Goal: Information Seeking & Learning: Learn about a topic

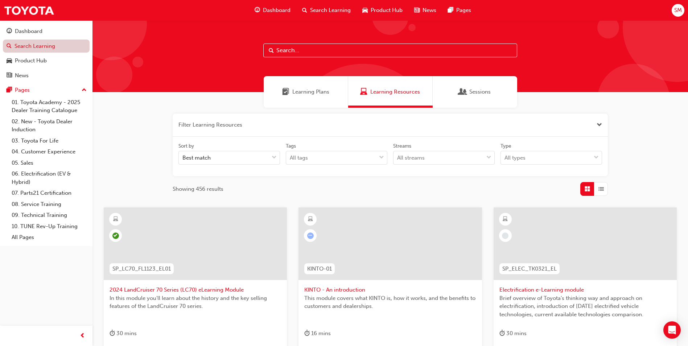
click at [41, 49] on link "Search Learning" at bounding box center [46, 46] width 87 height 13
click at [308, 52] on input "text" at bounding box center [390, 50] width 254 height 14
type input "tfl"
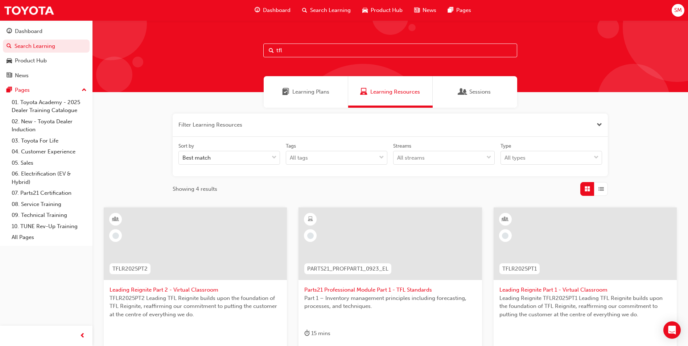
click at [306, 90] on span "Learning Plans" at bounding box center [310, 92] width 37 height 8
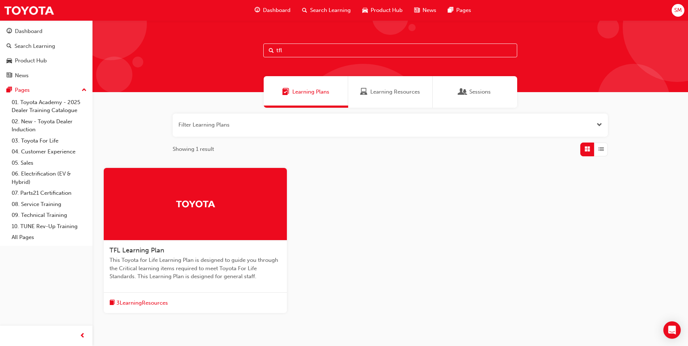
click at [220, 212] on div at bounding box center [195, 204] width 183 height 72
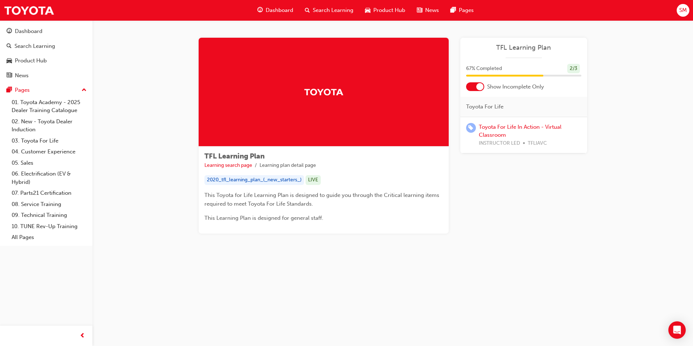
click at [476, 86] on div at bounding box center [479, 86] width 7 height 7
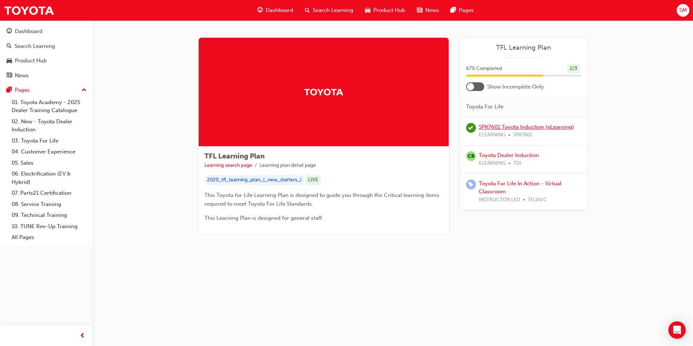
click at [493, 124] on link "SPK7601 Toyota Induction (eLearning)" at bounding box center [526, 127] width 95 height 7
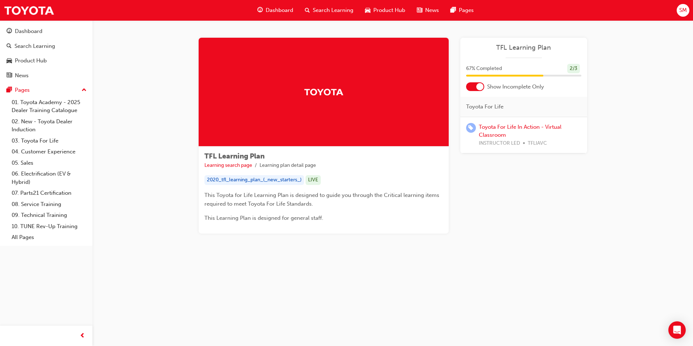
click at [476, 89] on div at bounding box center [475, 86] width 18 height 9
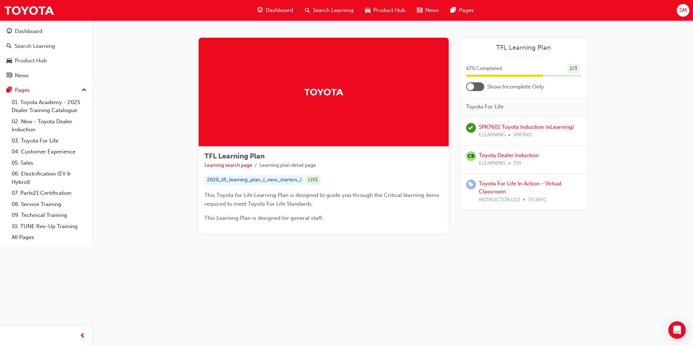
click at [477, 86] on div at bounding box center [475, 86] width 18 height 9
click at [485, 128] on link "Toyota For Life In Action - Virtual Classroom" at bounding box center [520, 131] width 83 height 15
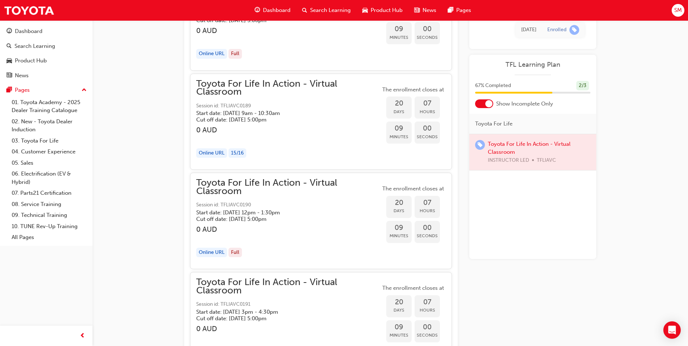
scroll to position [3186, 0]
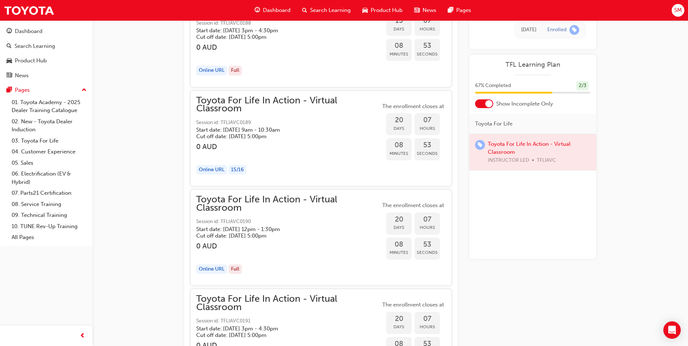
click at [261, 116] on div "Toyota For Life In Action - Virtual Classroom Session id: TFLIAVC0189 Start dat…" at bounding box center [288, 117] width 184 height 43
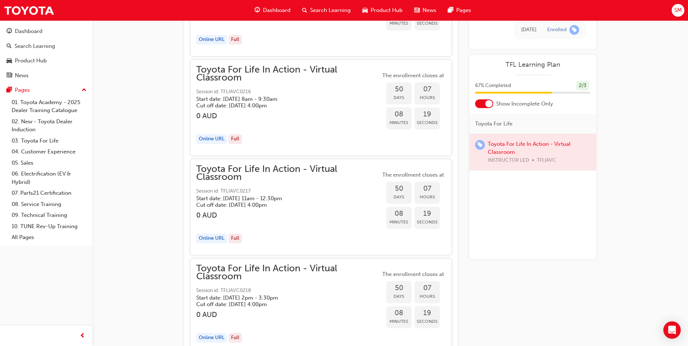
scroll to position [7065, 0]
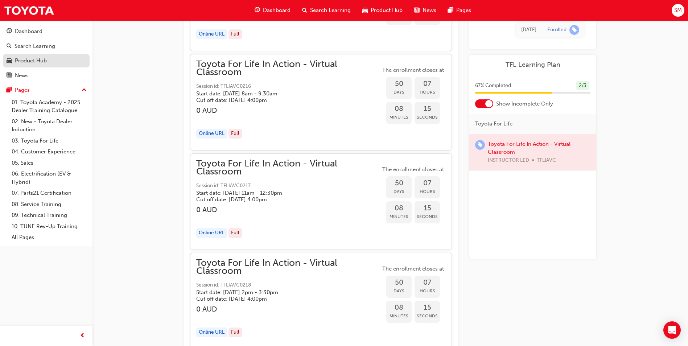
click at [36, 60] on div "Product Hub" at bounding box center [31, 61] width 32 height 8
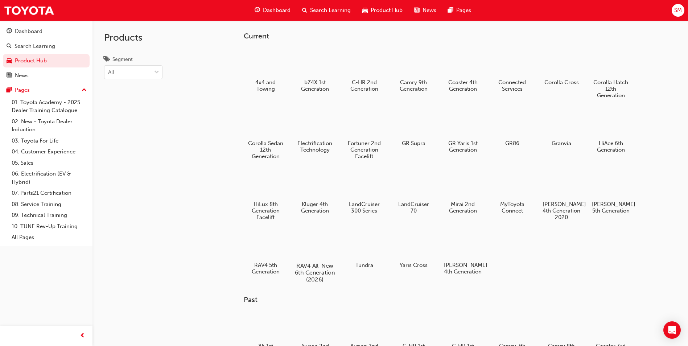
click at [323, 245] on div at bounding box center [315, 244] width 40 height 29
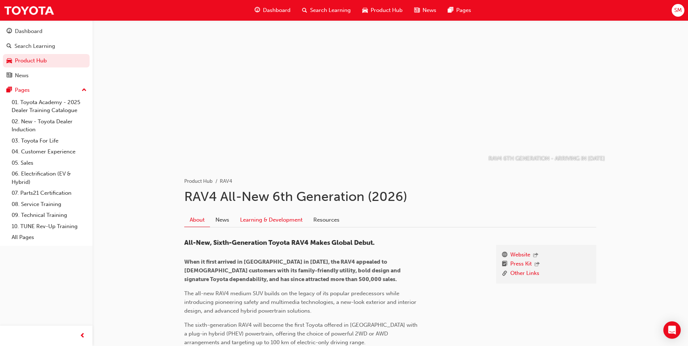
click at [249, 219] on link "Learning & Development" at bounding box center [271, 220] width 73 height 14
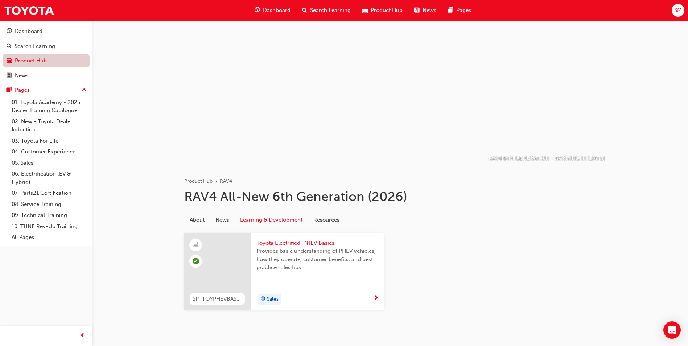
click at [29, 61] on link "Product Hub" at bounding box center [46, 60] width 87 height 13
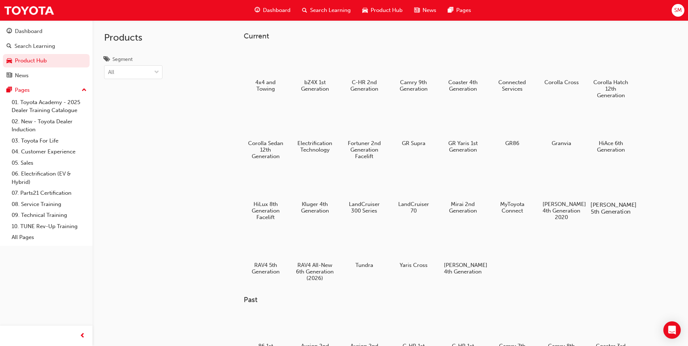
click at [614, 194] on div at bounding box center [610, 183] width 40 height 29
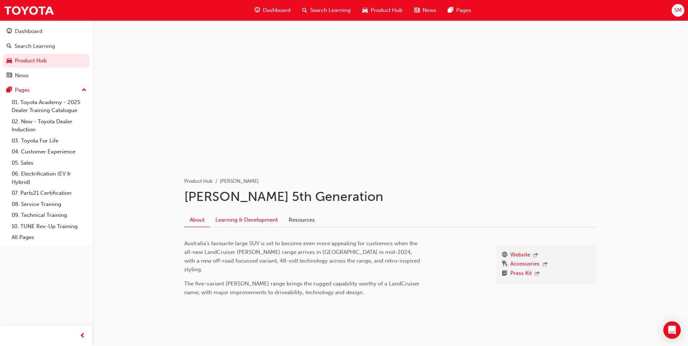
click at [252, 215] on link "Learning & Development" at bounding box center [246, 220] width 73 height 14
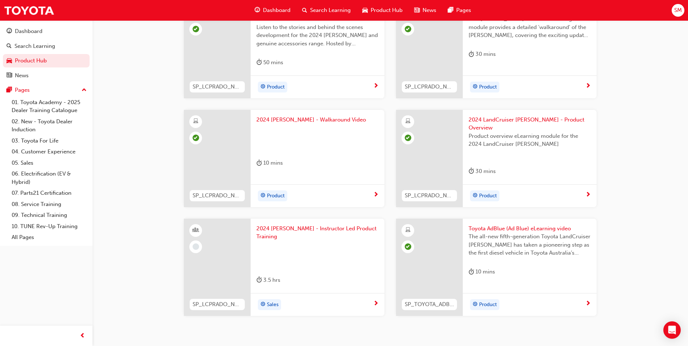
scroll to position [239, 0]
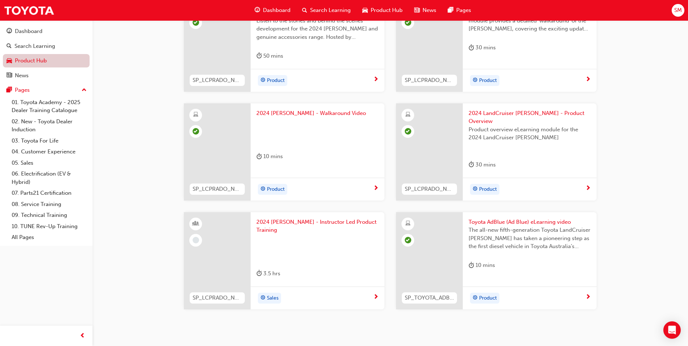
click at [43, 55] on link "Product Hub" at bounding box center [46, 60] width 87 height 13
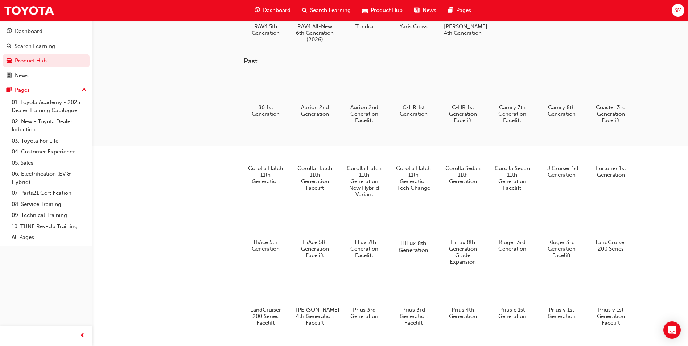
click at [418, 237] on div at bounding box center [413, 222] width 40 height 29
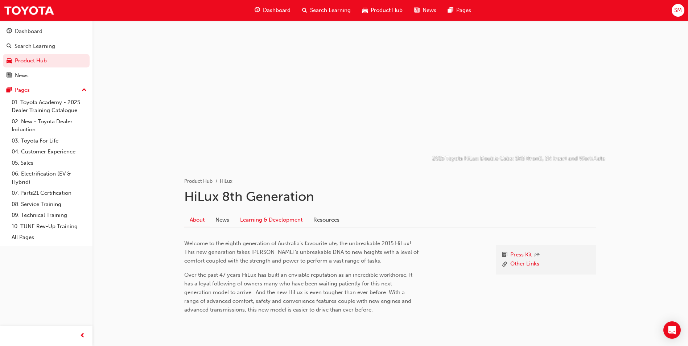
click at [261, 221] on link "Learning & Development" at bounding box center [271, 220] width 73 height 14
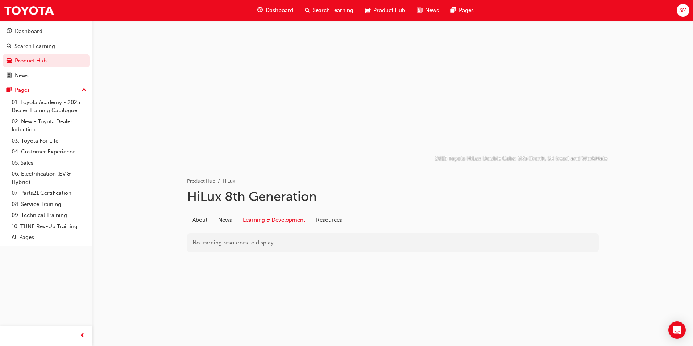
click at [298, 219] on link "Learning & Development" at bounding box center [273, 220] width 73 height 14
click at [62, 61] on link "Product Hub" at bounding box center [46, 60] width 87 height 13
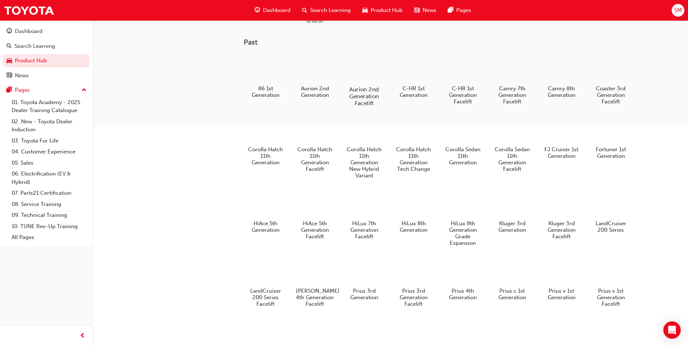
scroll to position [326, 0]
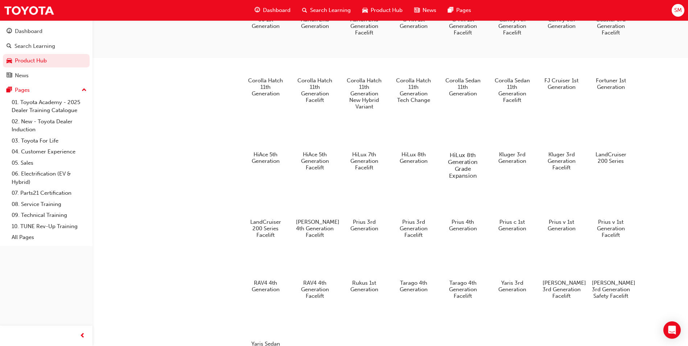
click at [468, 149] on div at bounding box center [463, 134] width 40 height 29
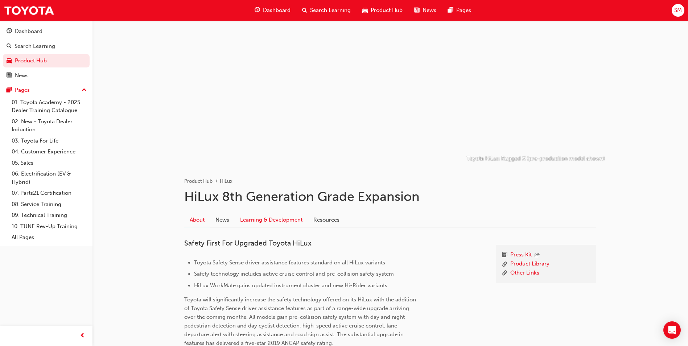
click at [277, 220] on link "Learning & Development" at bounding box center [271, 220] width 73 height 14
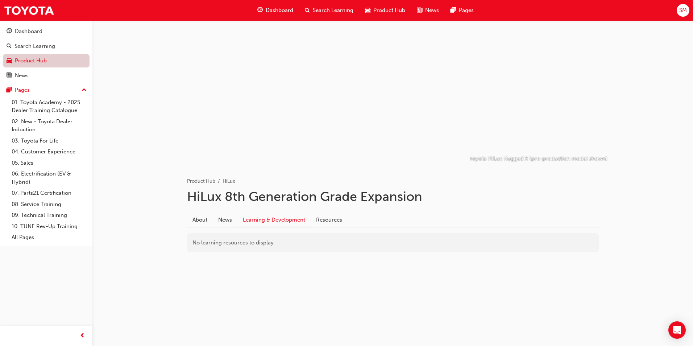
click at [51, 65] on link "Product Hub" at bounding box center [46, 60] width 87 height 13
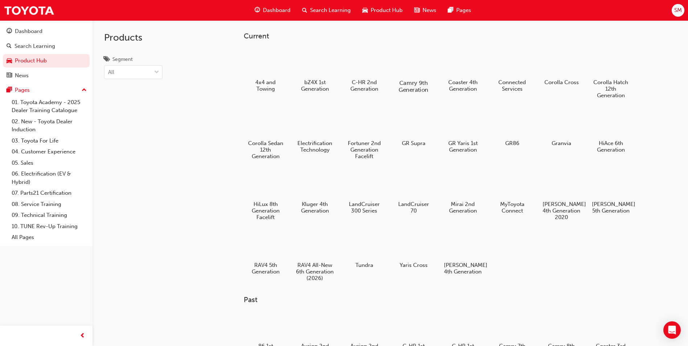
click at [411, 86] on h5 "Camry 9th Generation" at bounding box center [413, 86] width 40 height 14
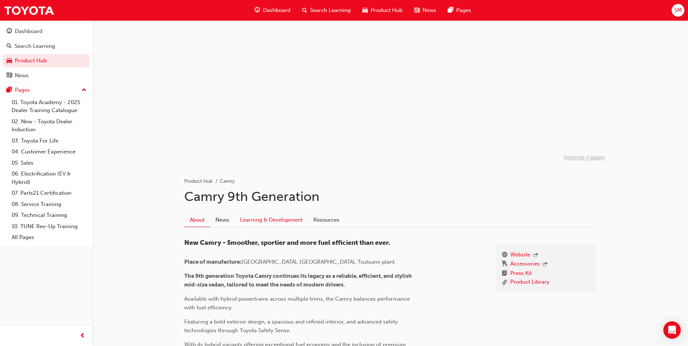
click at [265, 219] on link "Learning & Development" at bounding box center [271, 220] width 73 height 14
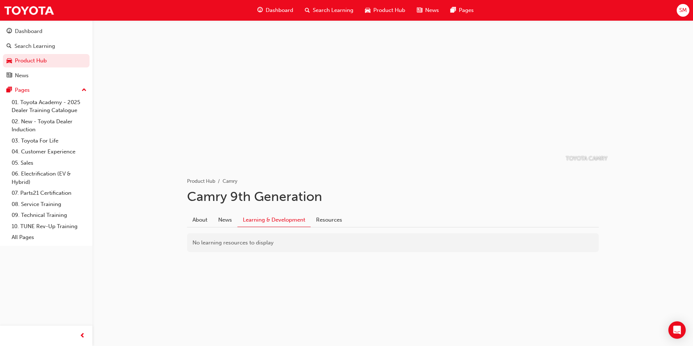
click at [269, 219] on link "Learning & Development" at bounding box center [273, 220] width 73 height 14
click at [313, 219] on link "Resources" at bounding box center [329, 220] width 37 height 14
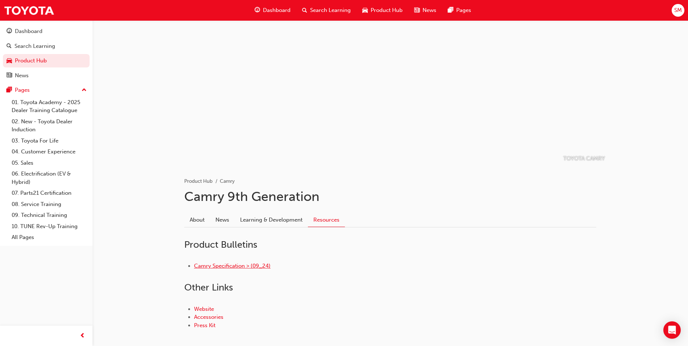
click at [254, 265] on link "Camry Specification > (09_24)" at bounding box center [232, 265] width 76 height 7
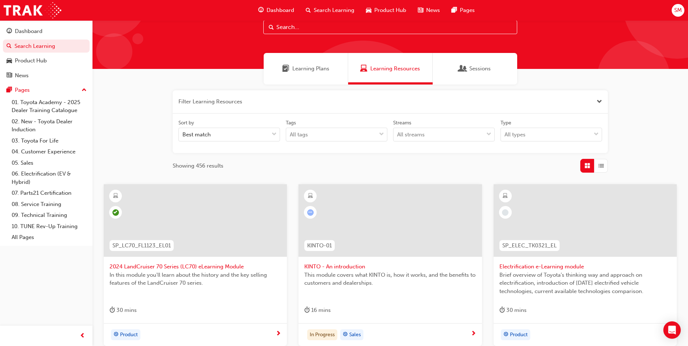
scroll to position [36, 0]
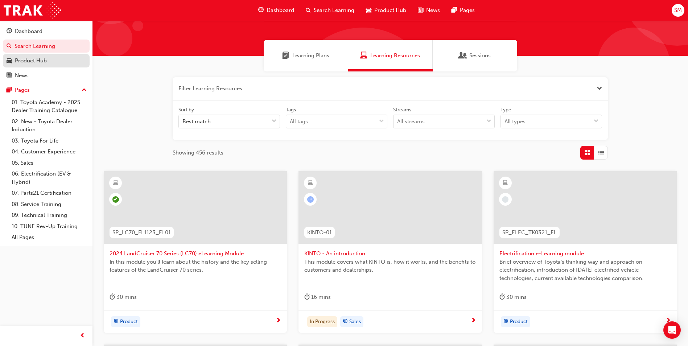
click at [49, 59] on div "Product Hub" at bounding box center [46, 60] width 79 height 9
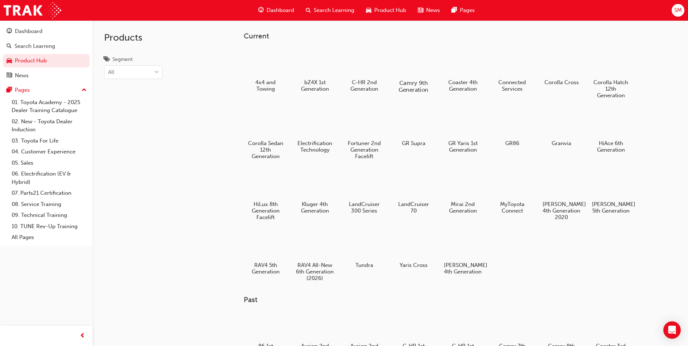
click at [414, 72] on div at bounding box center [413, 61] width 40 height 29
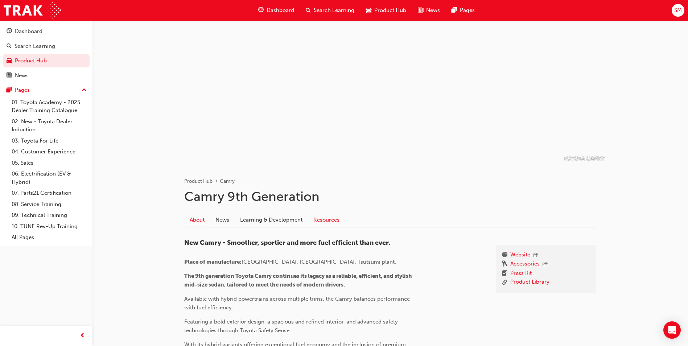
click at [325, 221] on link "Resources" at bounding box center [326, 220] width 37 height 14
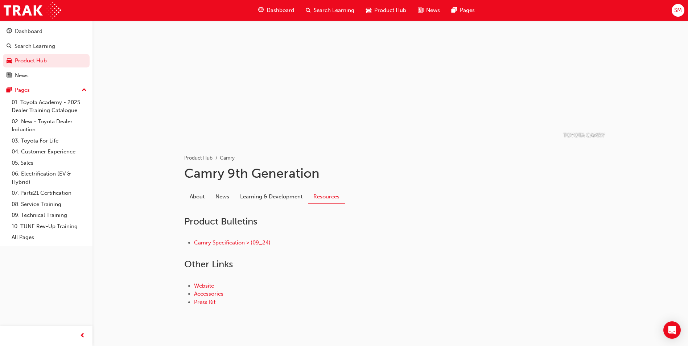
scroll to position [36, 0]
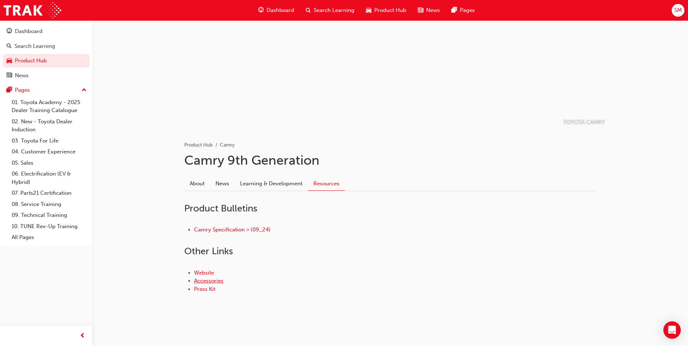
click at [217, 281] on link "Accessories" at bounding box center [208, 280] width 29 height 7
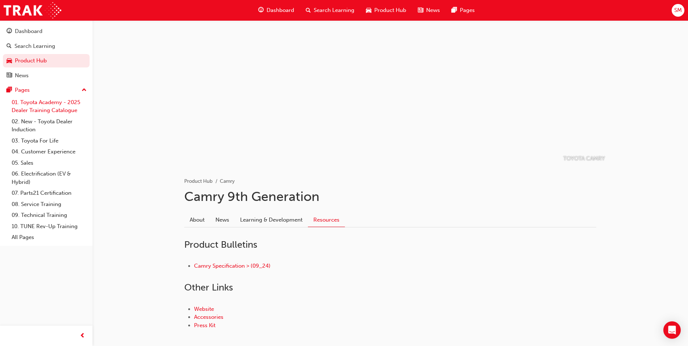
click at [54, 111] on link "01. Toyota Academy - 2025 Dealer Training Catalogue" at bounding box center [49, 106] width 81 height 19
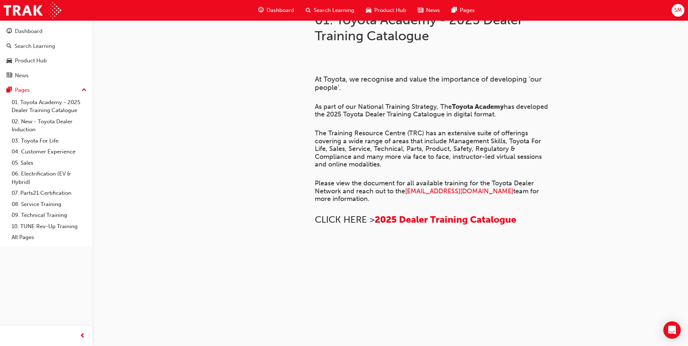
scroll to position [480, 0]
click at [38, 62] on div "Product Hub" at bounding box center [31, 61] width 32 height 8
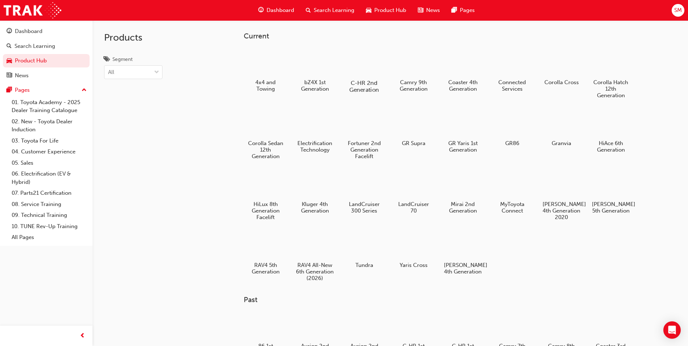
click at [374, 92] on h5 "C-HR 2nd Generation" at bounding box center [364, 86] width 40 height 14
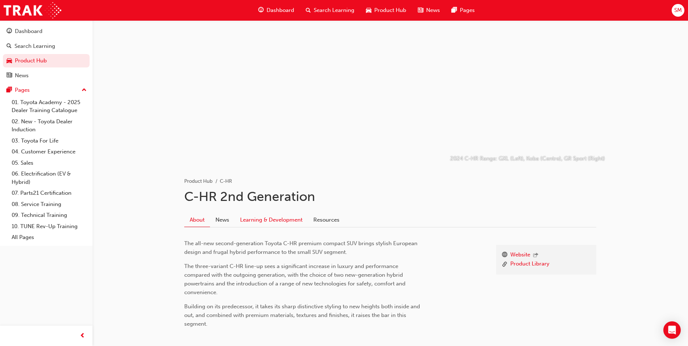
click at [287, 219] on link "Learning & Development" at bounding box center [271, 220] width 73 height 14
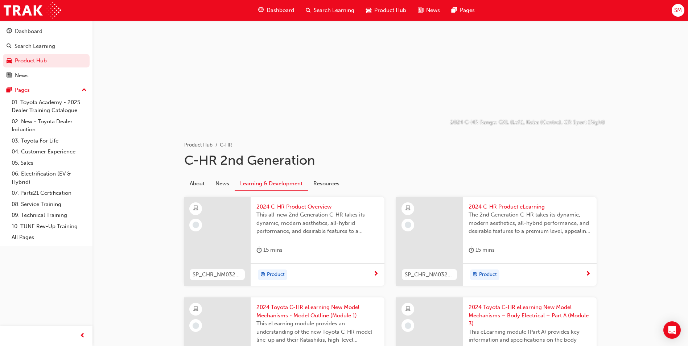
scroll to position [72, 0]
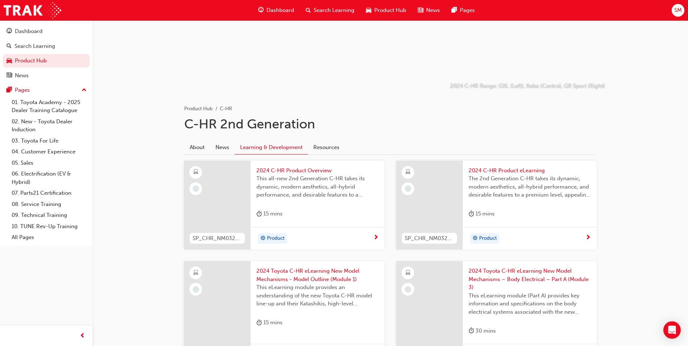
click at [279, 187] on span "This all-new 2nd Generation C-HR takes its dynamic, modern aesthetics, all-hybr…" at bounding box center [317, 186] width 122 height 25
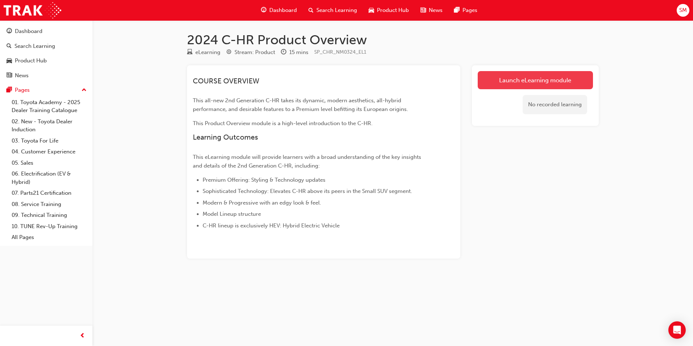
click at [528, 82] on link "Launch eLearning module" at bounding box center [535, 80] width 115 height 18
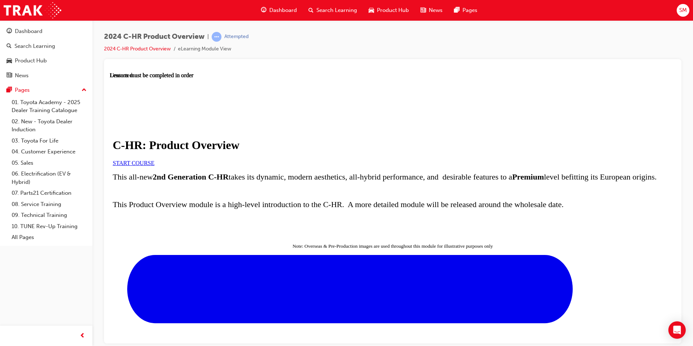
click at [154, 166] on link "START COURSE" at bounding box center [134, 162] width 42 height 6
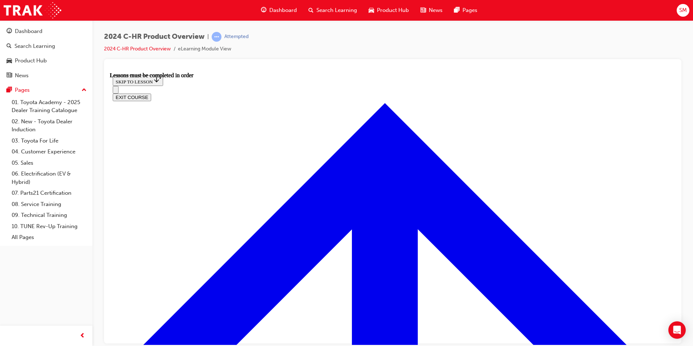
scroll to position [647, 0]
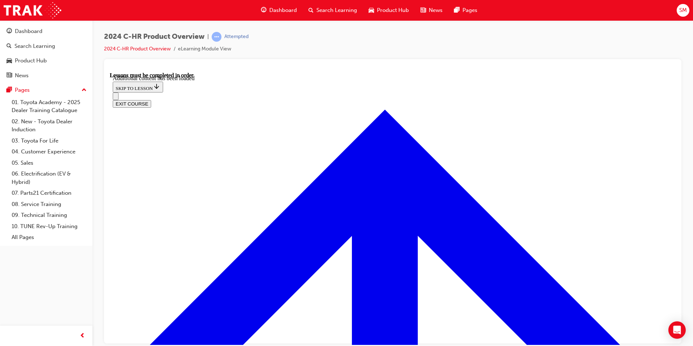
scroll to position [1893, 0]
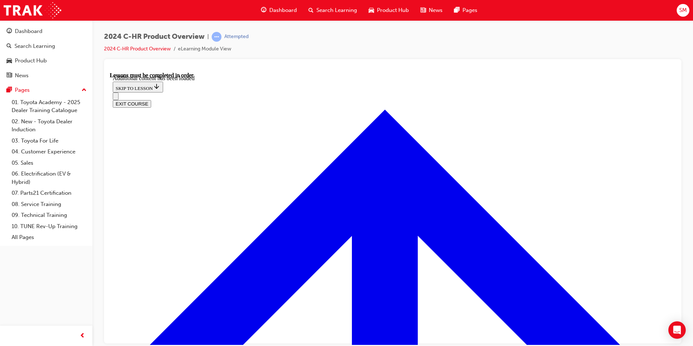
scroll to position [2047, 0]
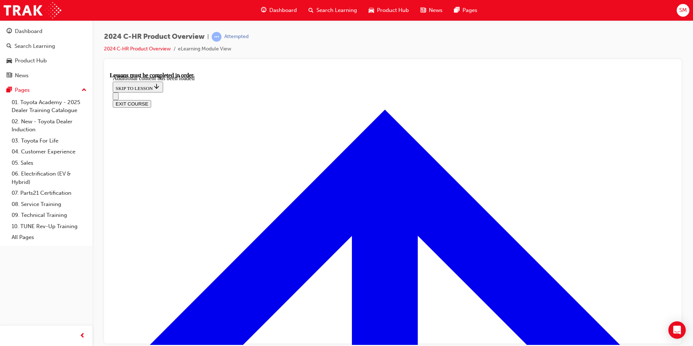
radio input "true"
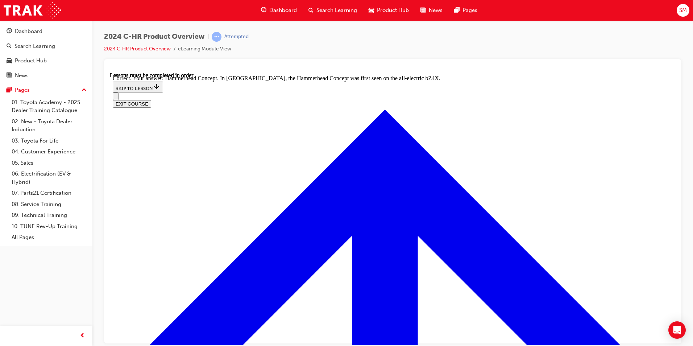
radio input "true"
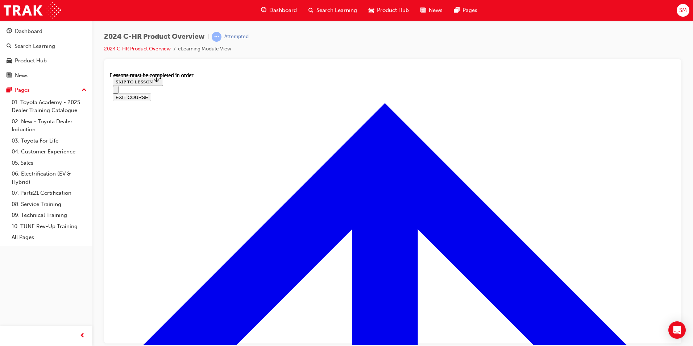
scroll to position [460, 0]
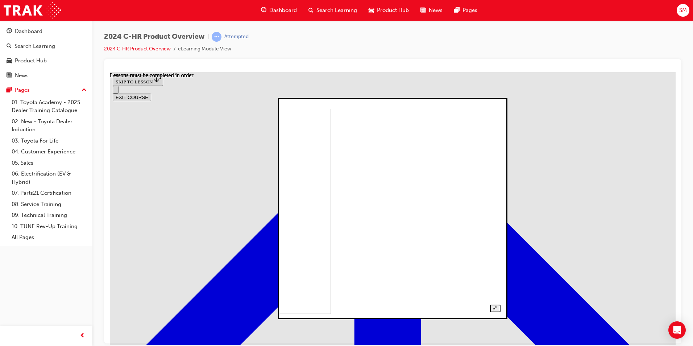
click at [292, 208] on img at bounding box center [228, 210] width 205 height 205
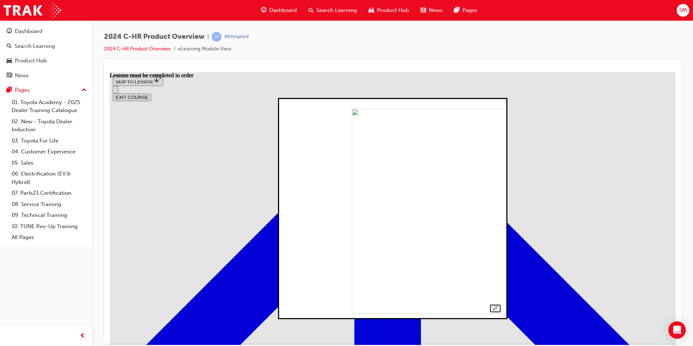
click at [352, 188] on img at bounding box center [454, 210] width 205 height 205
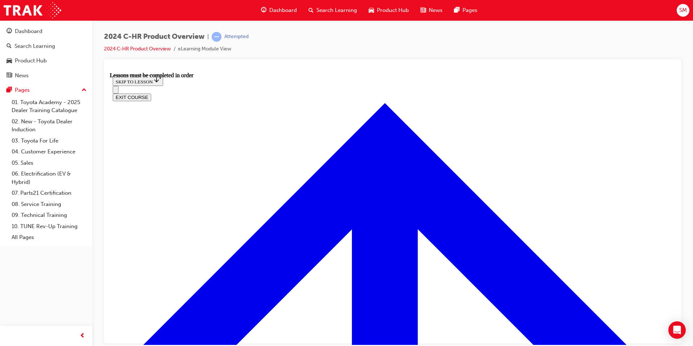
scroll to position [1229, 0]
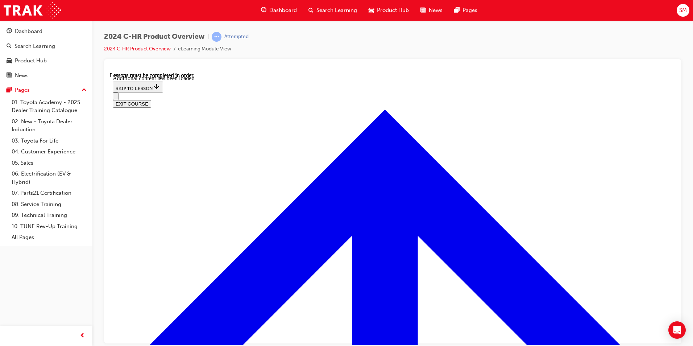
scroll to position [1408, 0]
radio input "true"
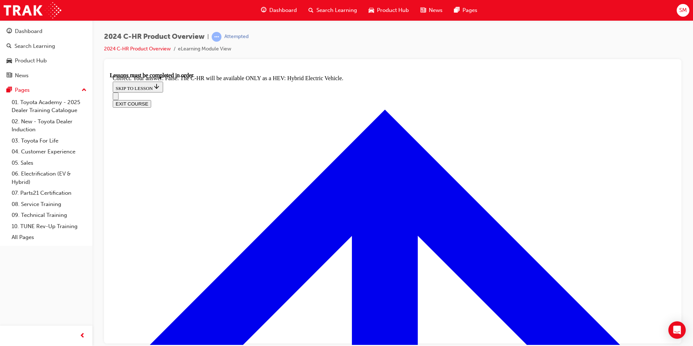
scroll to position [1662, 0]
checkbox input "true"
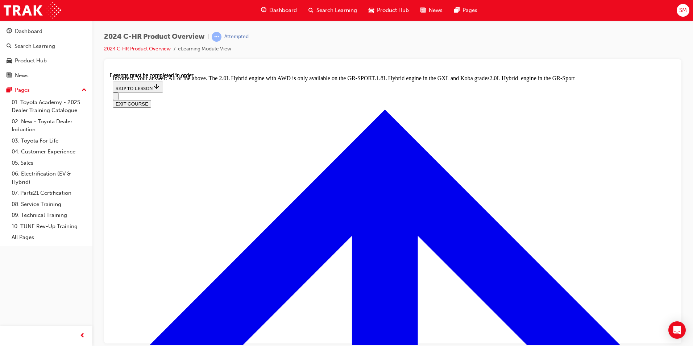
scroll to position [1740, 0]
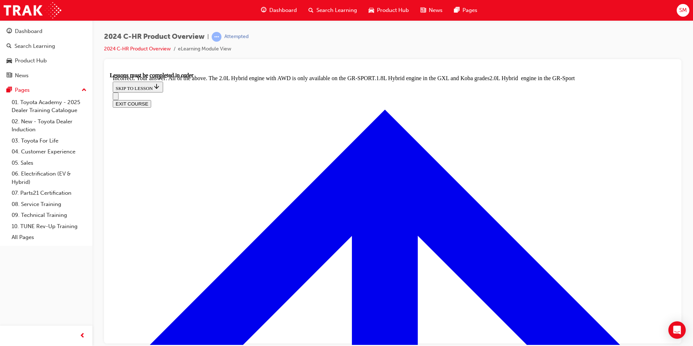
checkbox input "true"
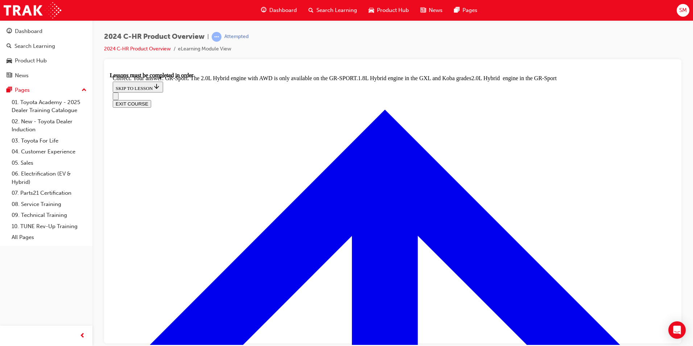
scroll to position [1996, 0]
radio input "true"
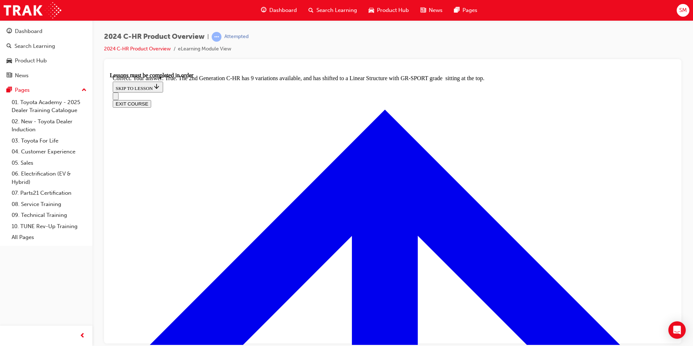
scroll to position [2098, 0]
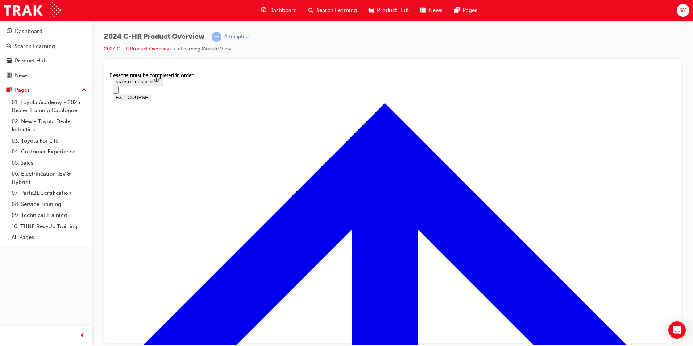
scroll to position [368, 0]
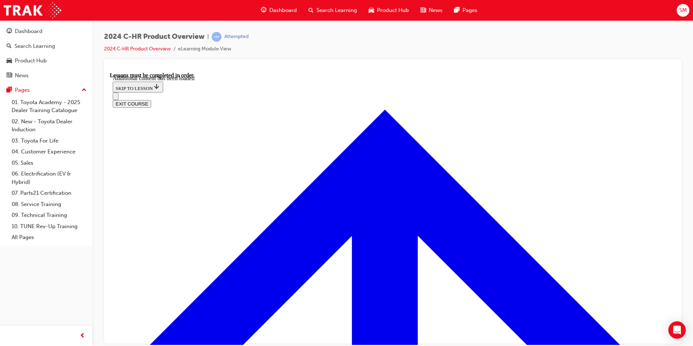
scroll to position [613, 0]
radio input "true"
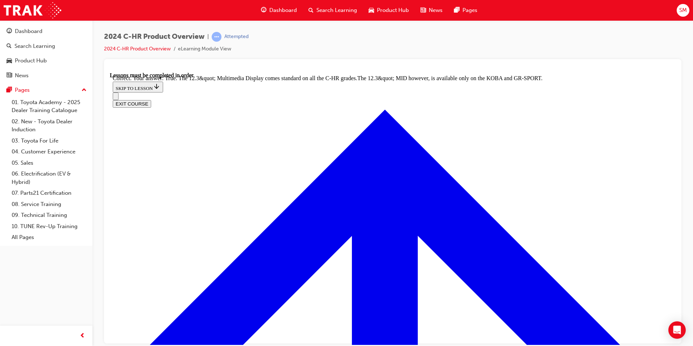
scroll to position [733, 0]
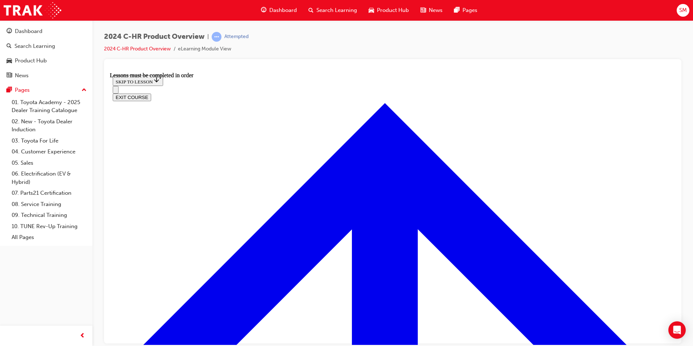
scroll to position [569, 0]
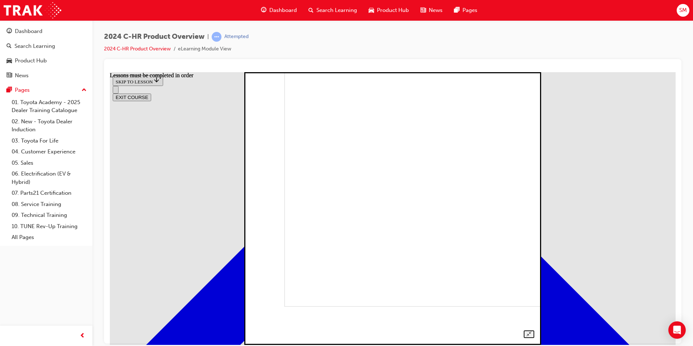
click at [321, 196] on img at bounding box center [420, 170] width 273 height 273
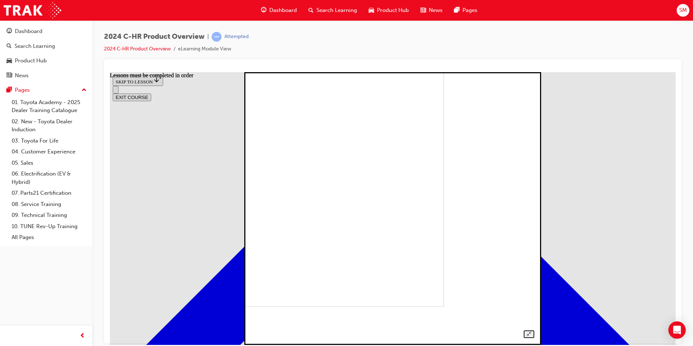
click at [376, 188] on img at bounding box center [307, 170] width 273 height 273
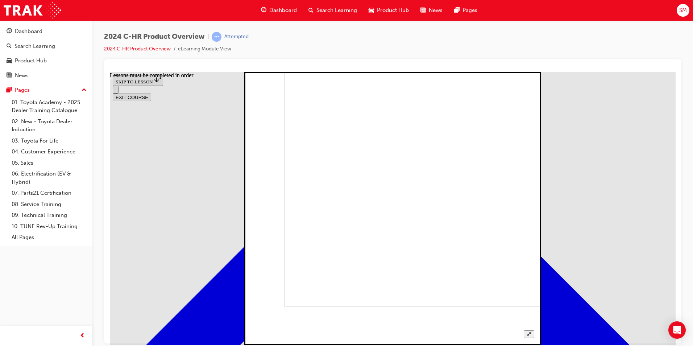
click at [321, 195] on img at bounding box center [420, 170] width 273 height 273
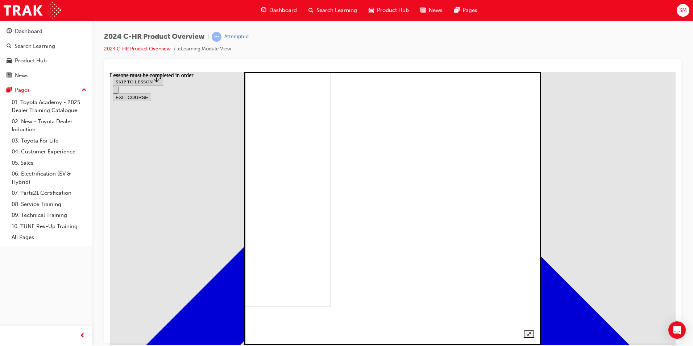
click at [331, 177] on img at bounding box center [194, 170] width 273 height 273
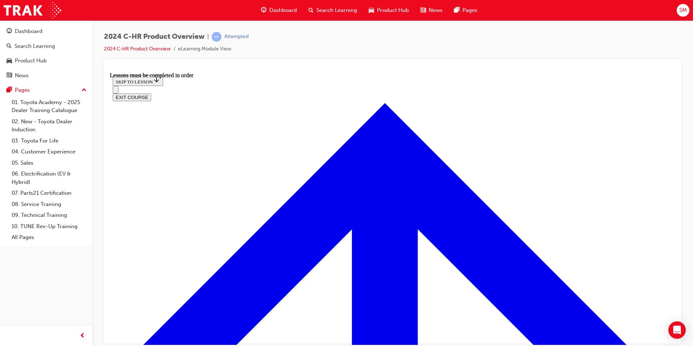
scroll to position [1222, 0]
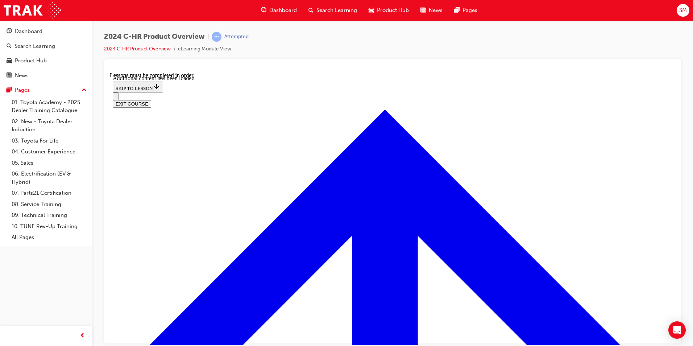
scroll to position [1455, 0]
checkbox input "true"
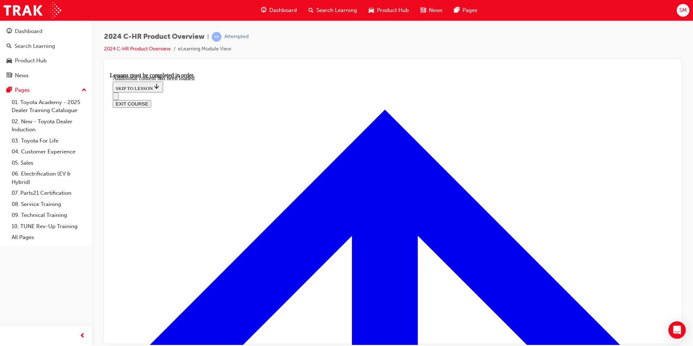
checkbox input "true"
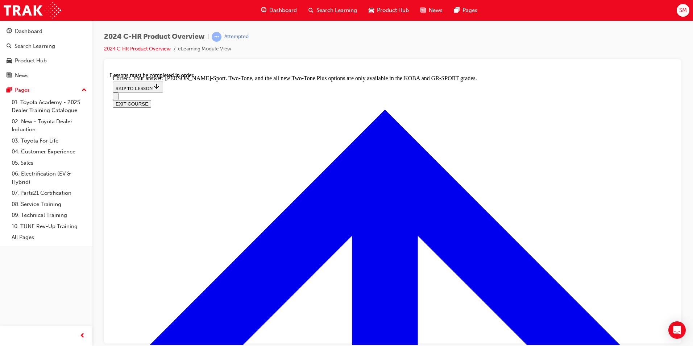
scroll to position [1619, 0]
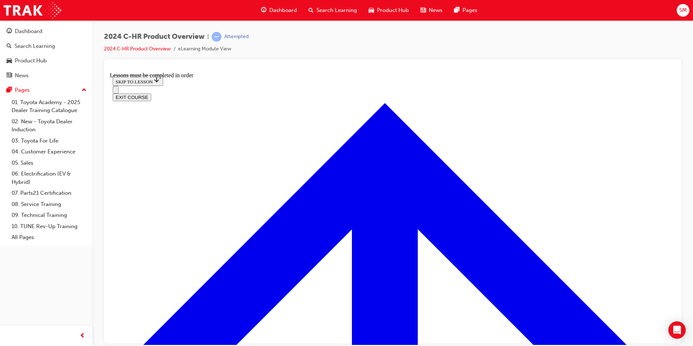
scroll to position [506, 0]
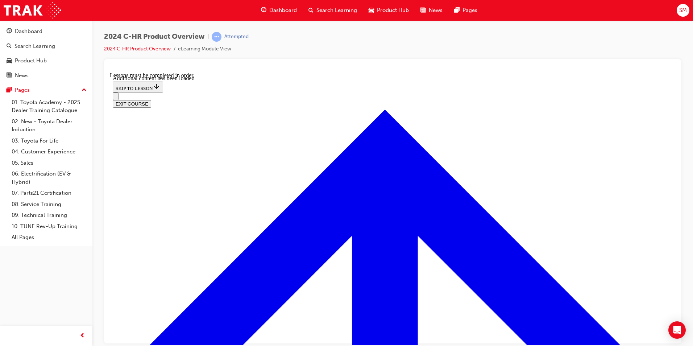
scroll to position [702, 0]
radio input "true"
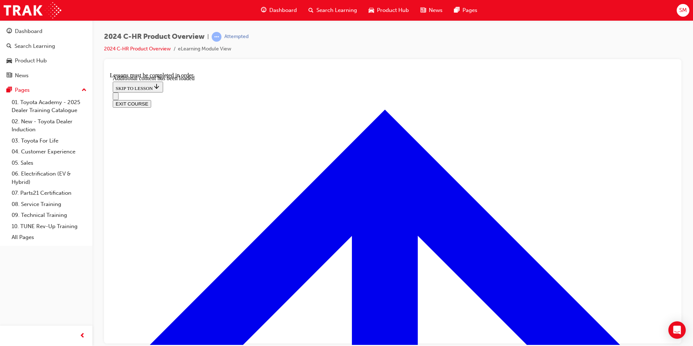
radio input "true"
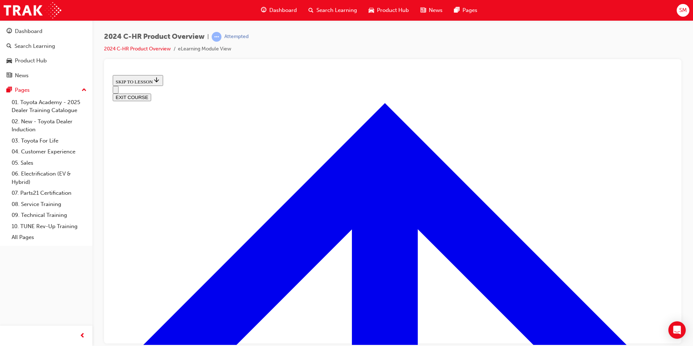
scroll to position [249, 0]
click at [151, 93] on button "EXIT COURSE" at bounding box center [132, 97] width 38 height 8
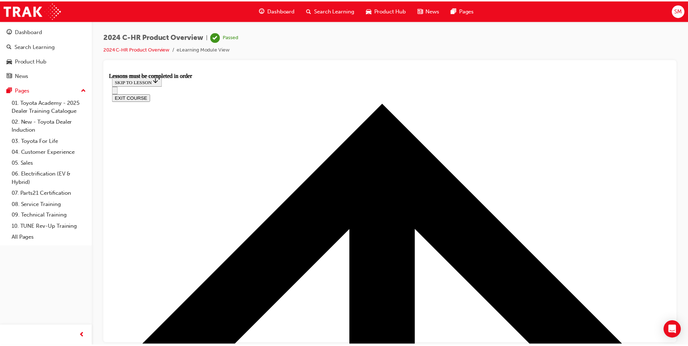
scroll to position [25, 0]
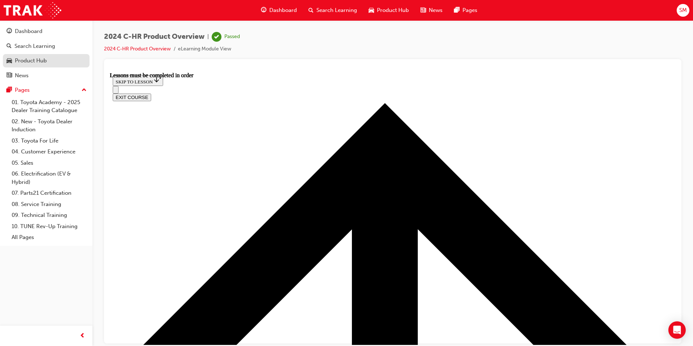
click at [37, 59] on div "Product Hub" at bounding box center [31, 61] width 32 height 8
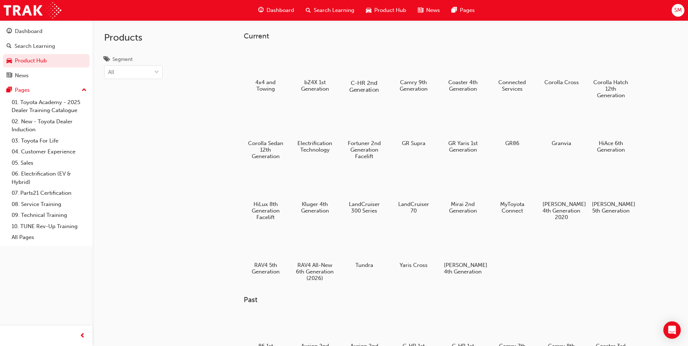
click at [378, 78] on div "C-HR 2nd Generation" at bounding box center [364, 70] width 46 height 51
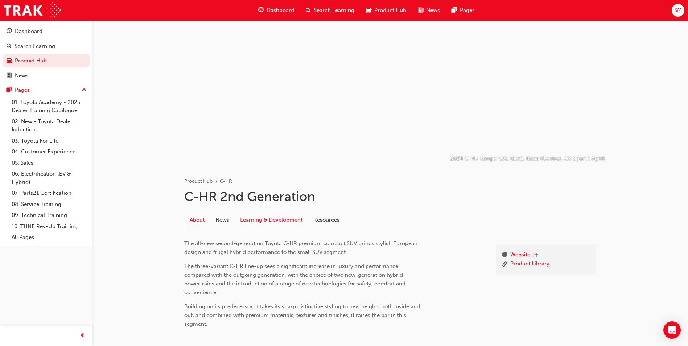
click at [265, 215] on link "Learning & Development" at bounding box center [271, 220] width 73 height 14
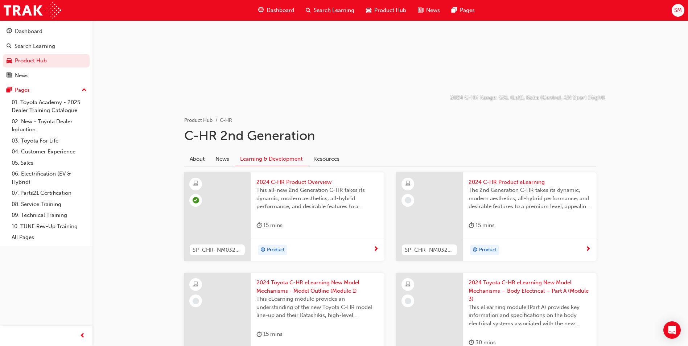
scroll to position [72, 0]
